Goal: Communication & Community: Answer question/provide support

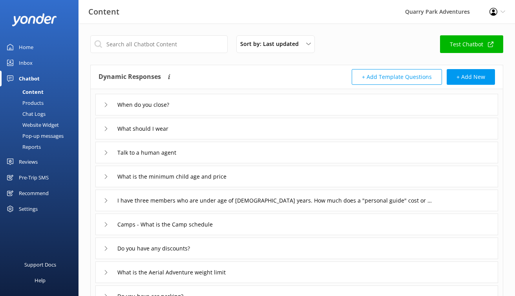
click at [27, 58] on div "Inbox" at bounding box center [26, 63] width 14 height 16
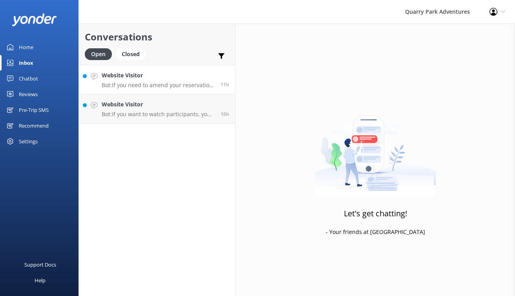
click at [192, 83] on p "Bot: If you need to amend your reservation, please contact the Quarry Park team…" at bounding box center [158, 85] width 113 height 7
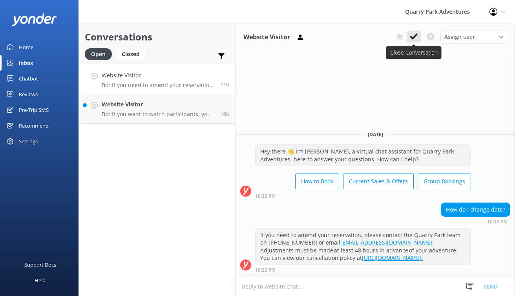
click at [412, 33] on icon at bounding box center [414, 37] width 8 height 8
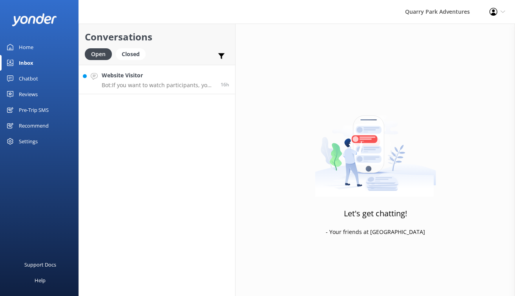
click at [165, 82] on p "Bot: If you want to watch participants, you can do so without a ticket. There a…" at bounding box center [158, 85] width 113 height 7
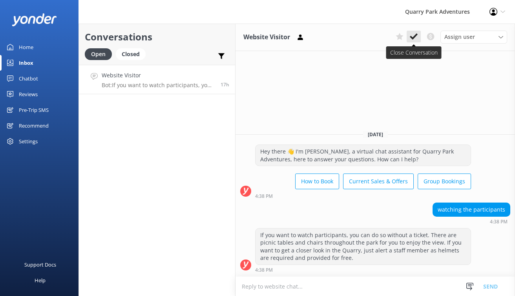
click at [415, 33] on icon at bounding box center [414, 37] width 8 height 8
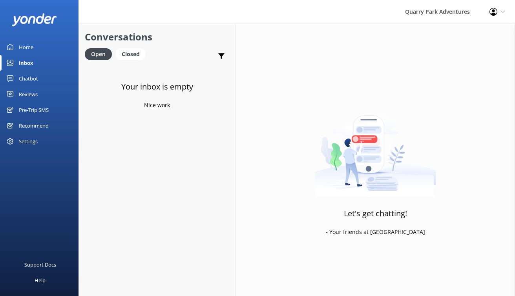
click at [30, 91] on div "Reviews" at bounding box center [28, 94] width 19 height 16
